Goal: Navigation & Orientation: Find specific page/section

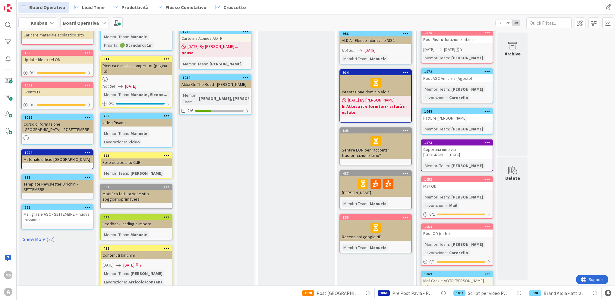
scroll to position [121, 0]
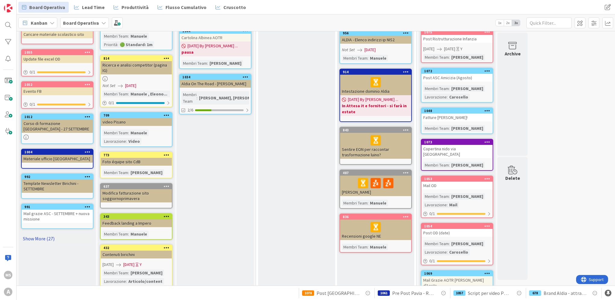
click at [26, 237] on link "Show More (27)" at bounding box center [57, 239] width 72 height 10
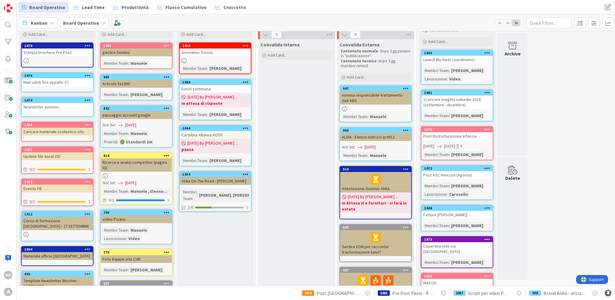
scroll to position [0, 0]
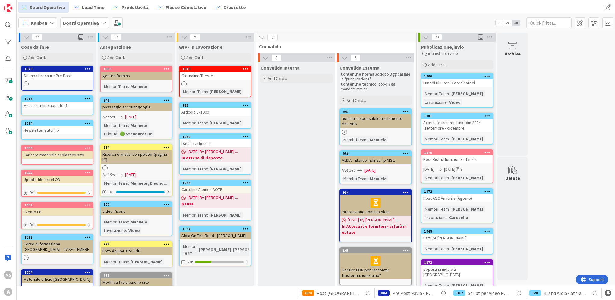
click at [24, 85] on icon at bounding box center [26, 83] width 5 height 5
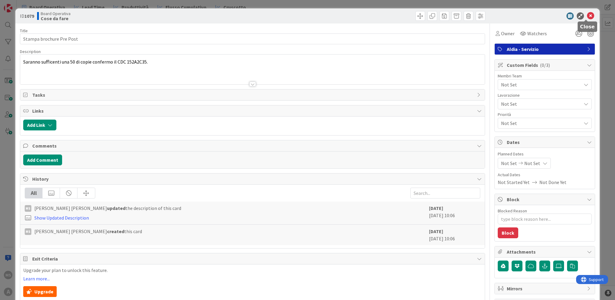
click at [587, 13] on icon at bounding box center [590, 15] width 7 height 7
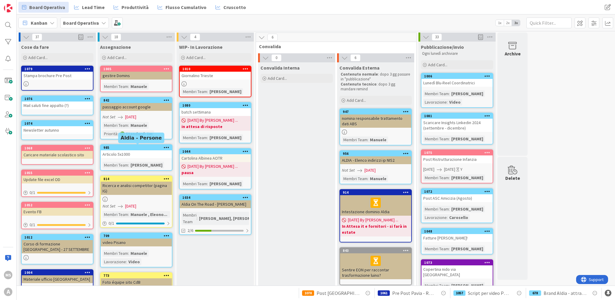
click at [129, 145] on div "985" at bounding box center [136, 147] width 71 height 5
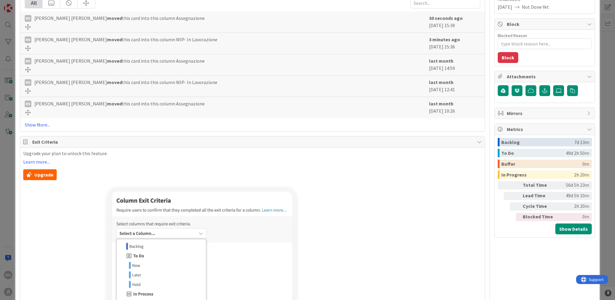
scroll to position [181, 0]
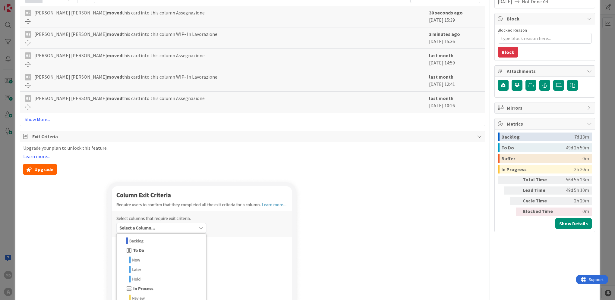
click at [605, 243] on div "ID 985 Board Operativa Assegnazione Title 15 / 128 Articolo 5x1000 Description …" at bounding box center [307, 150] width 615 height 300
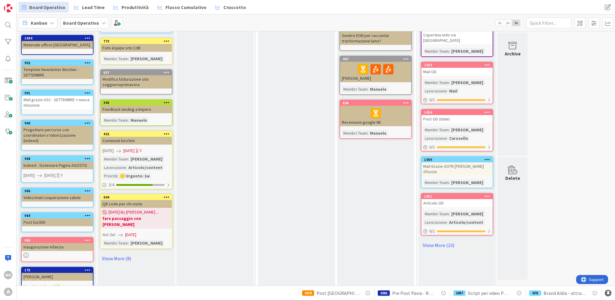
scroll to position [241, 0]
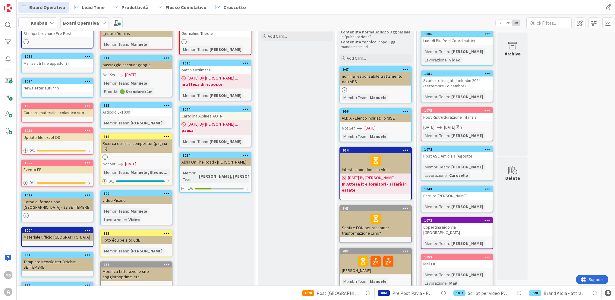
scroll to position [0, 0]
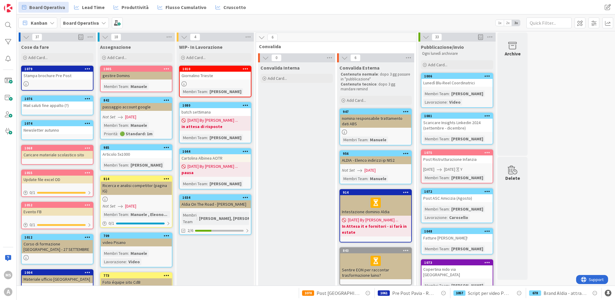
click at [185, 84] on icon at bounding box center [184, 83] width 5 height 5
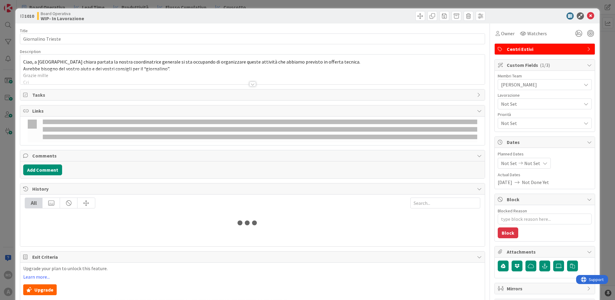
type textarea "x"
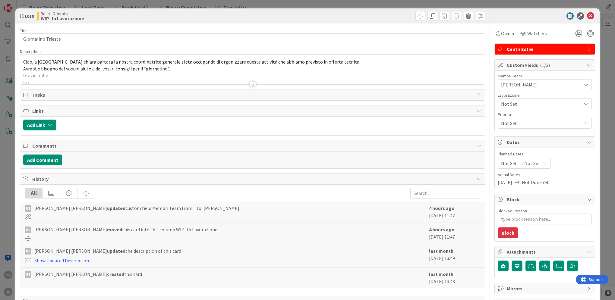
click at [185, 84] on div at bounding box center [252, 76] width 465 height 15
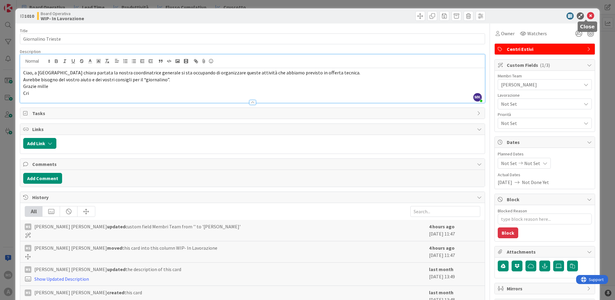
click at [587, 17] on icon at bounding box center [590, 15] width 7 height 7
